Goal: Navigation & Orientation: Go to known website

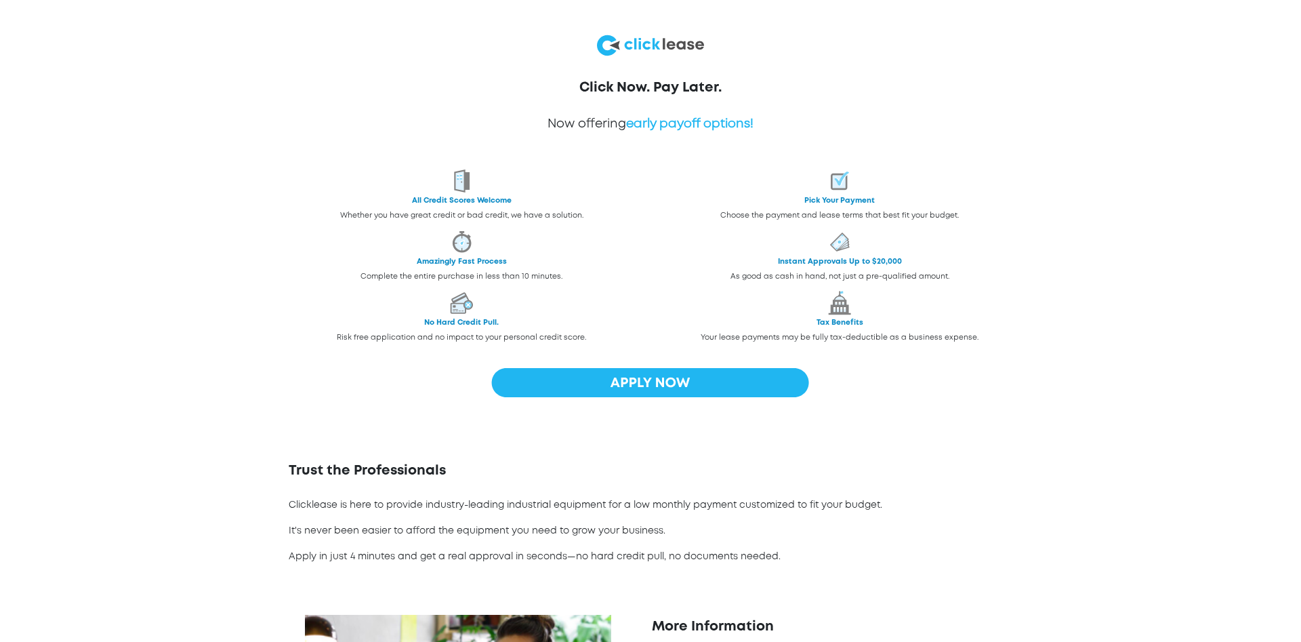
scroll to position [398, 0]
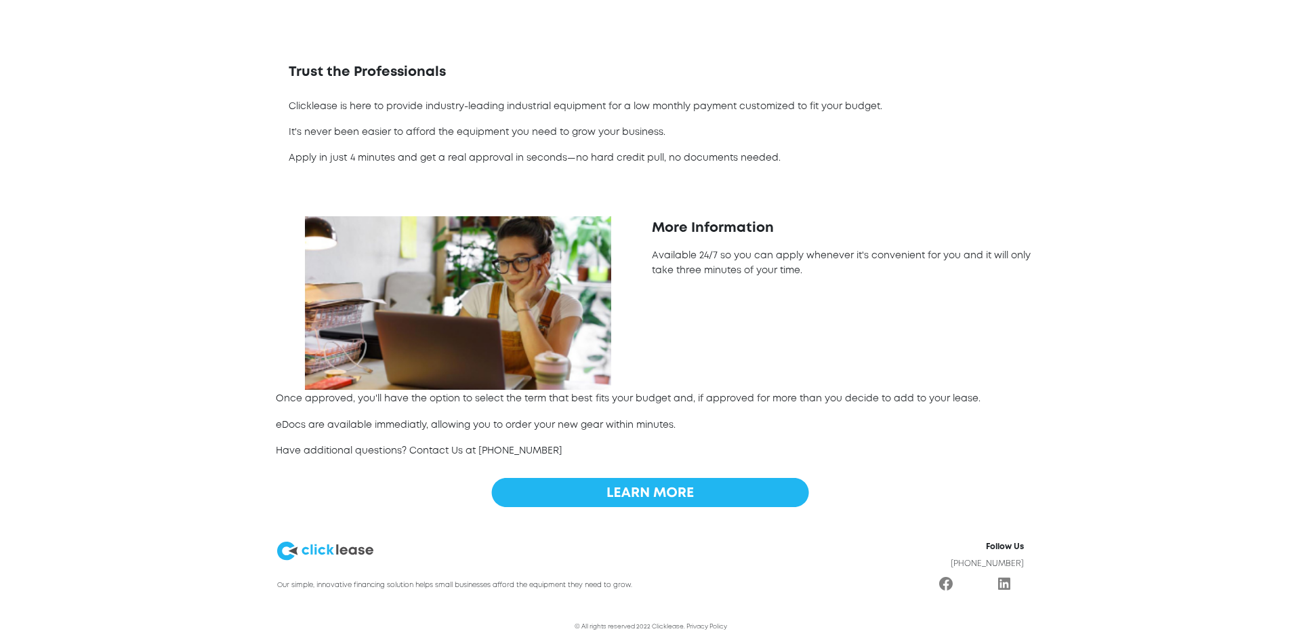
click at [306, 543] on img at bounding box center [325, 551] width 96 height 22
click at [307, 552] on img at bounding box center [325, 551] width 96 height 22
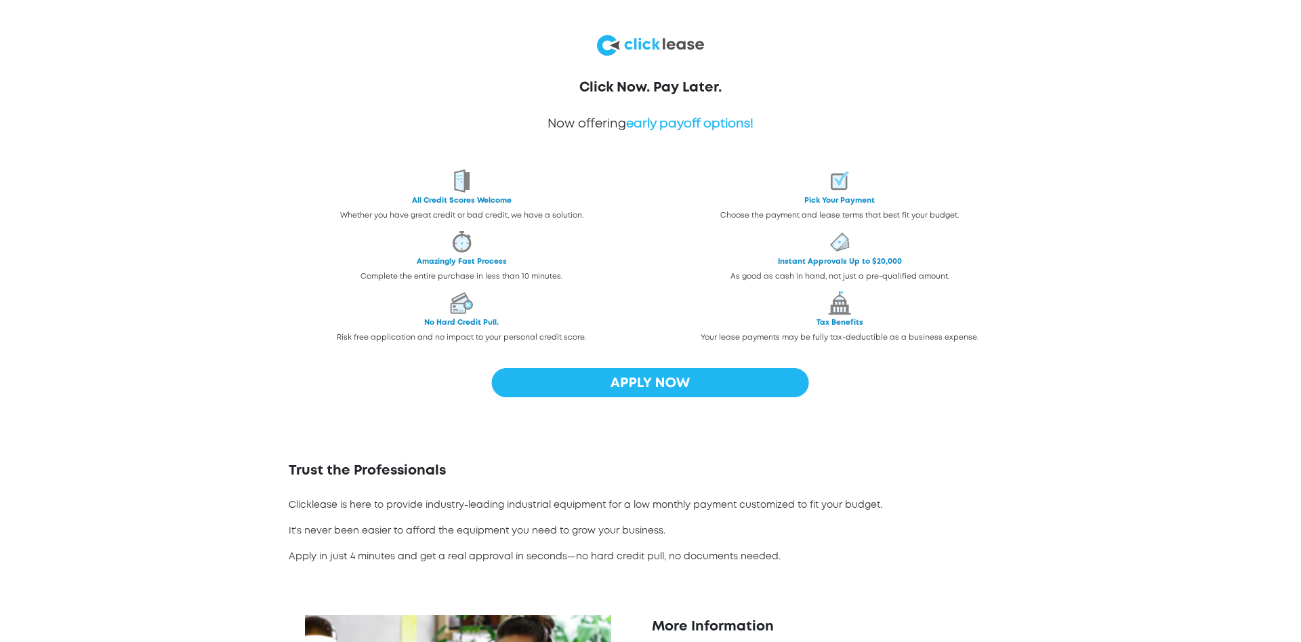
click at [631, 45] on img at bounding box center [650, 45] width 107 height 27
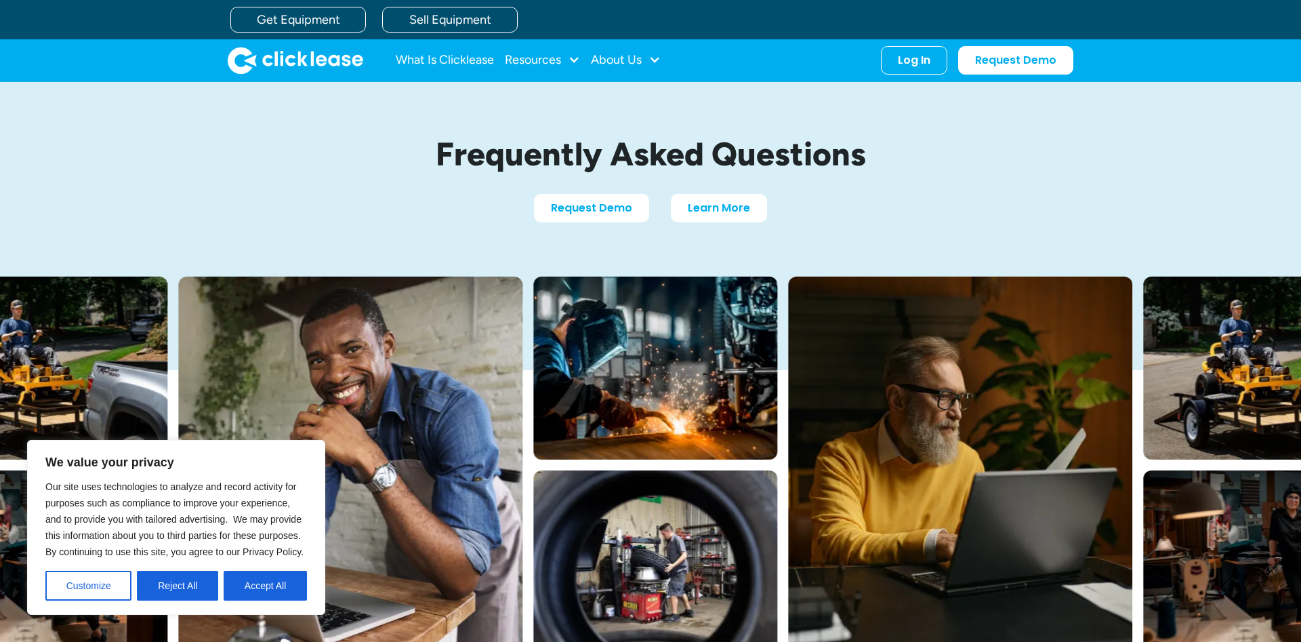
click at [301, 60] on img "home" at bounding box center [296, 60] width 136 height 27
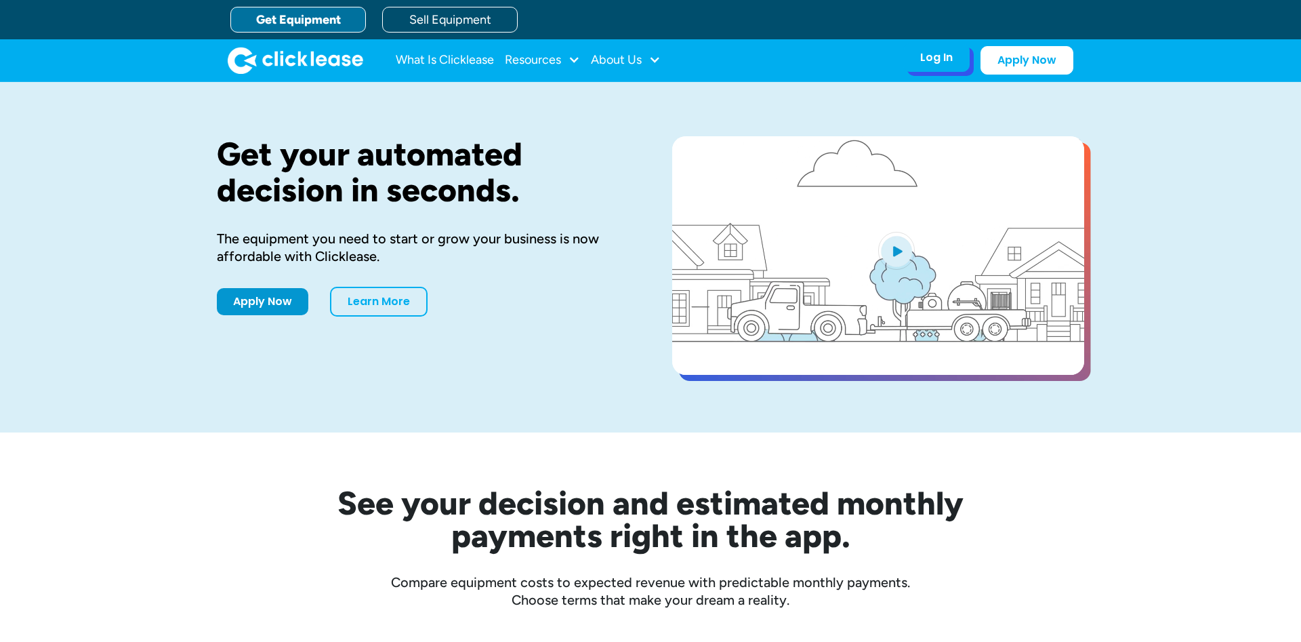
click at [920, 66] on div "Log In Account login I use Clicklease to get my equipment Partner Portal I offe…" at bounding box center [936, 57] width 66 height 28
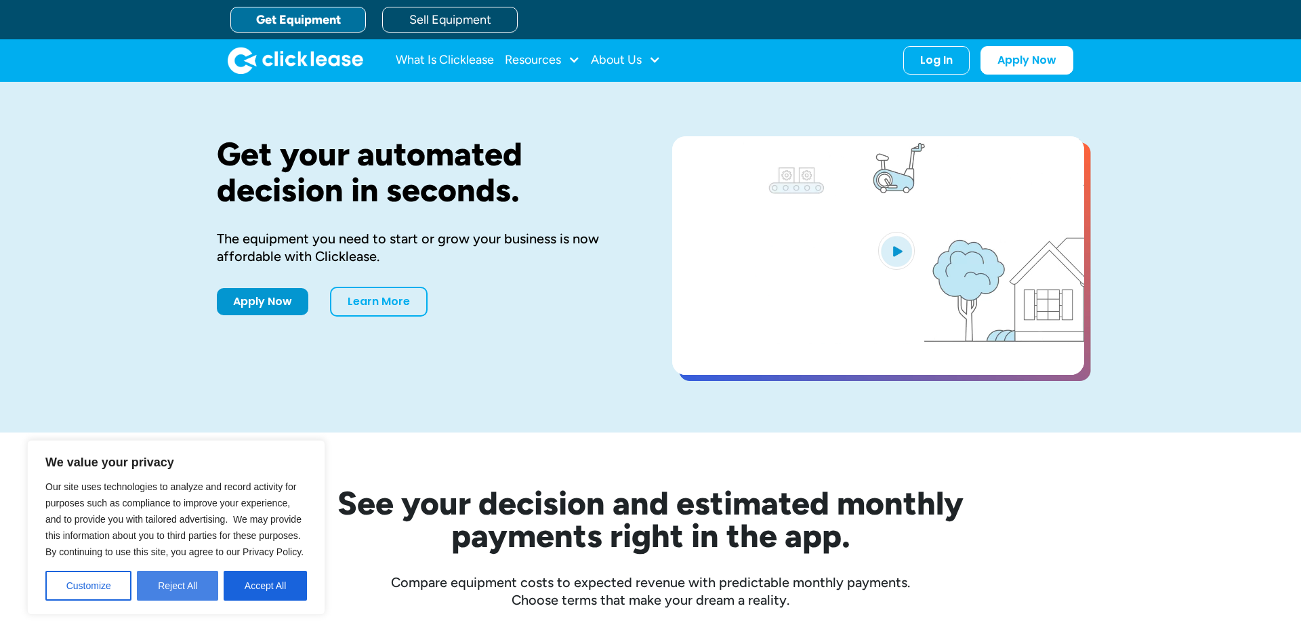
click at [175, 581] on button "Reject All" at bounding box center [177, 585] width 81 height 30
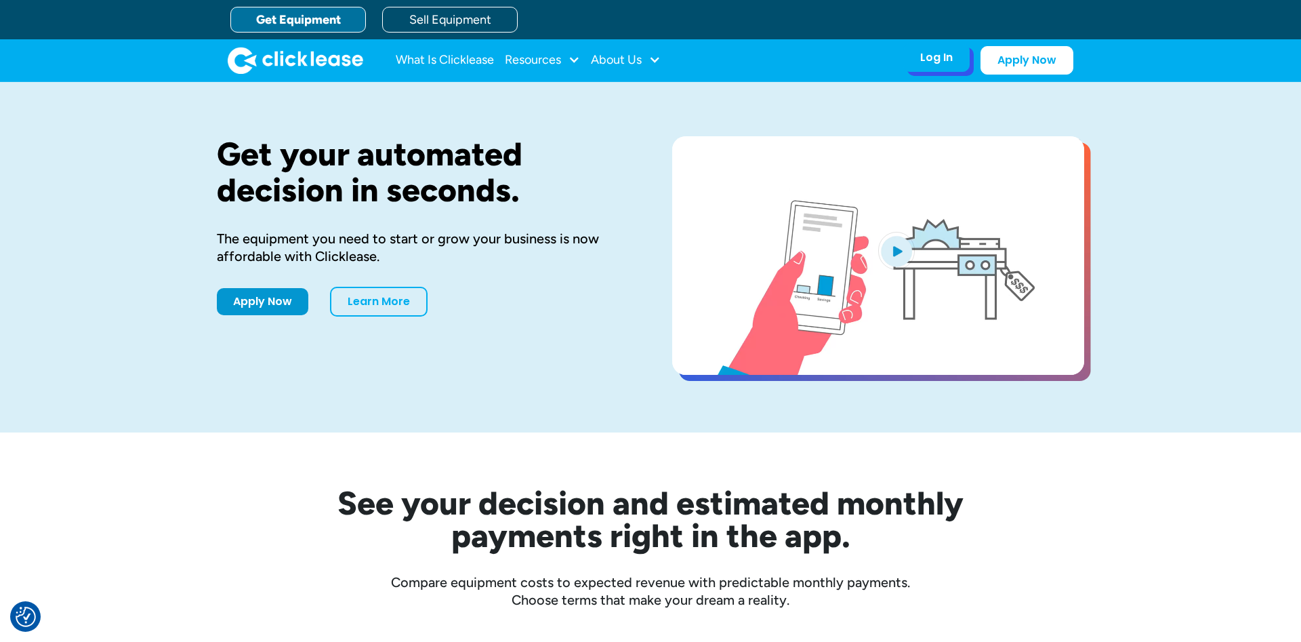
click at [932, 61] on div "Log In" at bounding box center [936, 58] width 33 height 14
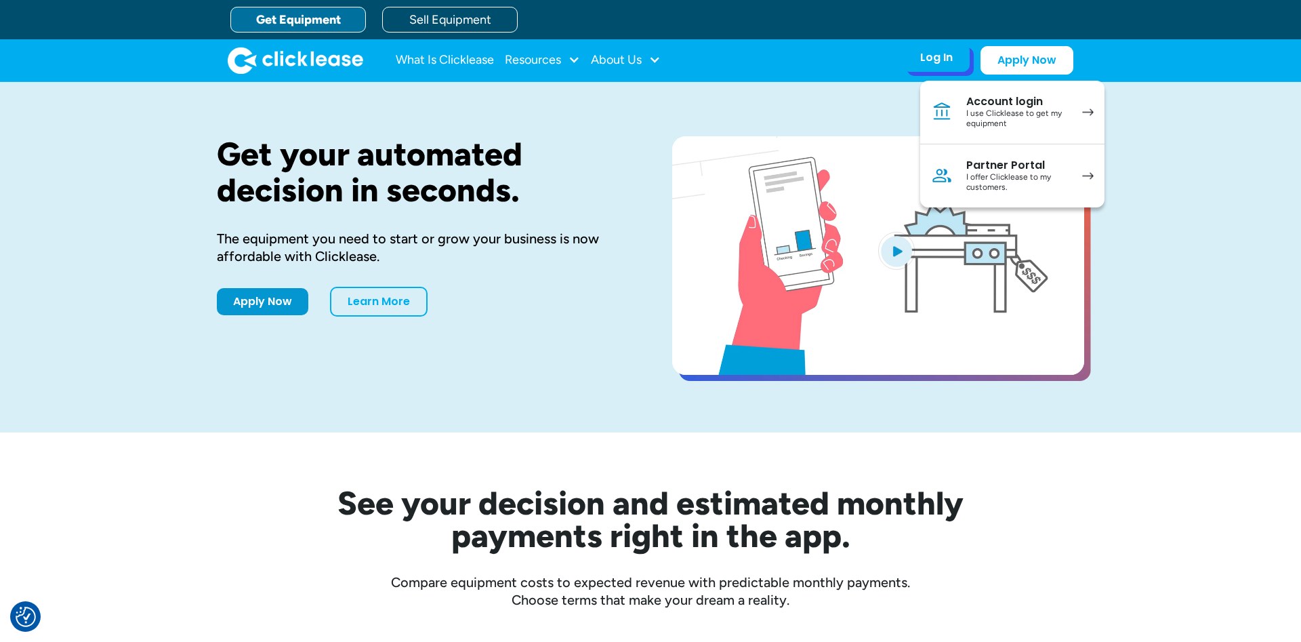
click at [1026, 108] on div "Account login" at bounding box center [1017, 102] width 102 height 14
